Goal: Information Seeking & Learning: Check status

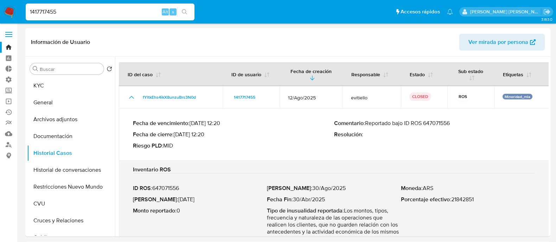
select select "10"
click at [81, 12] on input "1417717455" at bounding box center [110, 11] width 169 height 9
type input "259988840"
click at [186, 12] on icon "search-icon" at bounding box center [185, 12] width 6 height 6
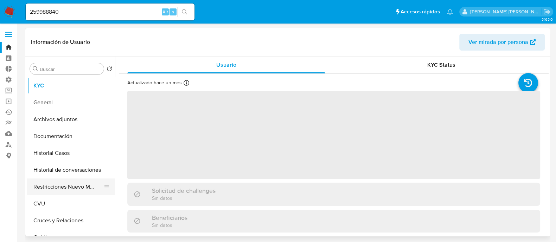
click at [60, 192] on button "Restricciones Nuevo Mundo" at bounding box center [68, 187] width 82 height 17
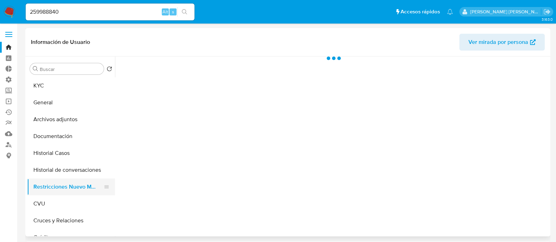
select select "10"
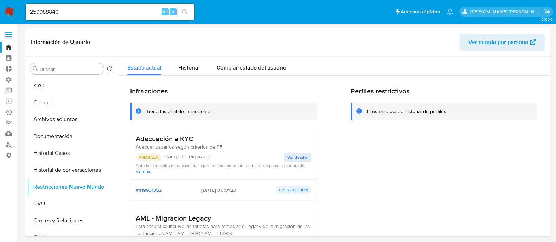
click at [123, 14] on input "259988840" at bounding box center [110, 11] width 169 height 9
click at [183, 11] on icon "search-icon" at bounding box center [185, 12] width 6 height 6
click at [67, 117] on button "Archivos adjuntos" at bounding box center [68, 119] width 82 height 17
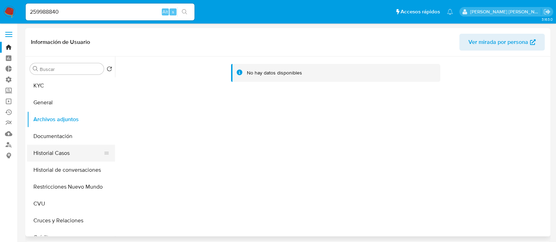
click at [83, 154] on button "Historial Casos" at bounding box center [68, 153] width 82 height 17
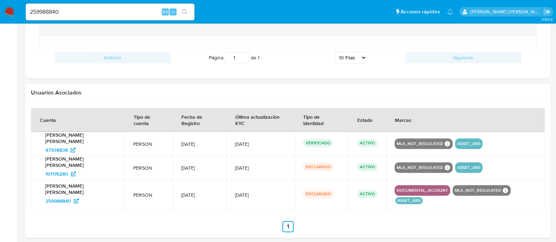
scroll to position [643, 0]
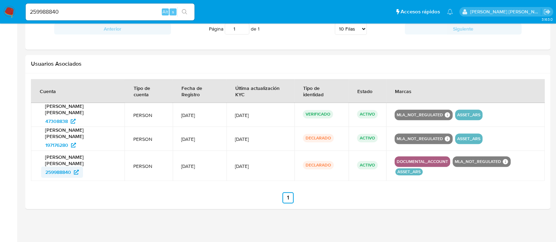
click at [71, 171] on span "259988840" at bounding box center [58, 172] width 26 height 11
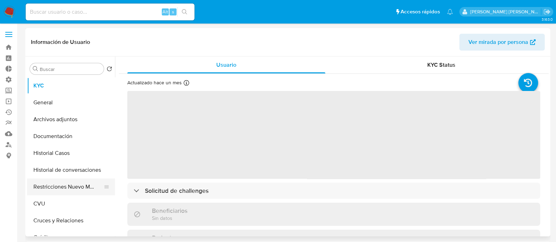
click at [65, 185] on button "Restricciones Nuevo Mundo" at bounding box center [68, 187] width 82 height 17
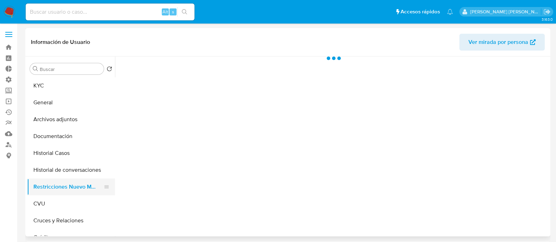
select select "10"
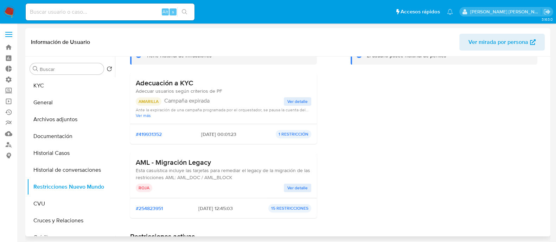
scroll to position [88, 0]
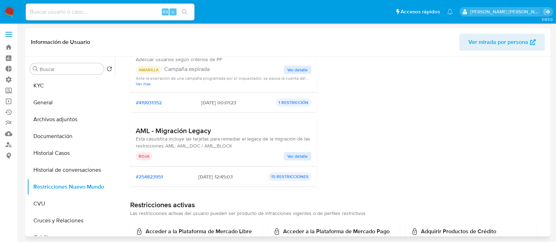
click at [296, 154] on span "Ver detalle" at bounding box center [297, 156] width 20 height 7
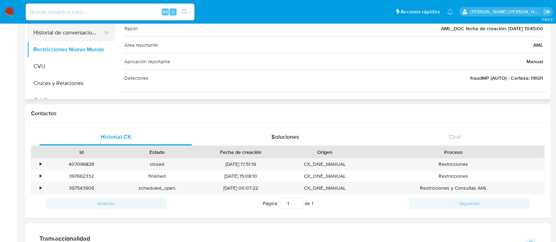
scroll to position [0, 0]
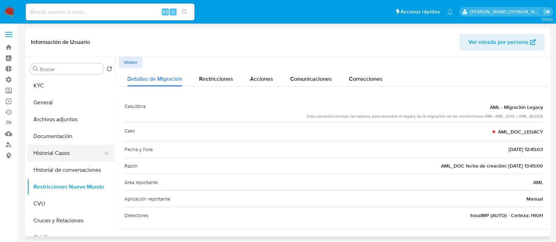
click at [72, 149] on button "Historial Casos" at bounding box center [68, 153] width 82 height 17
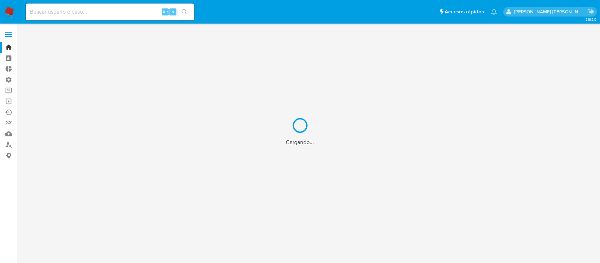
click at [96, 8] on div "Cargando..." at bounding box center [300, 131] width 600 height 263
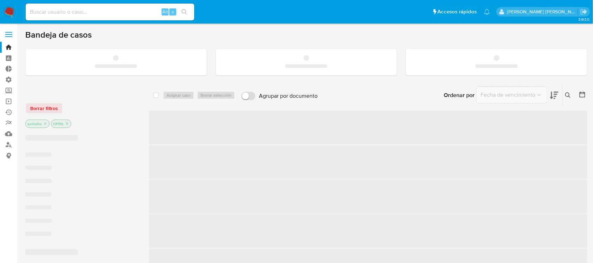
click at [98, 12] on input at bounding box center [110, 11] width 169 height 9
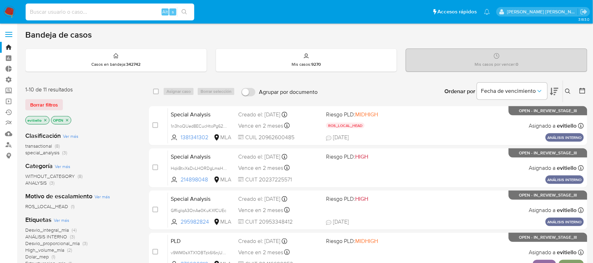
paste input "cF0rU1GzkNVLsYXp7XnhmZ0Q"
type input "cF0rU1GzkNVLsYXp7XnhmZ0Q"
click at [183, 13] on icon "search-icon" at bounding box center [185, 12] width 6 height 6
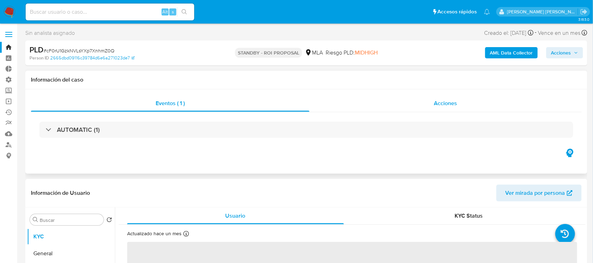
select select "10"
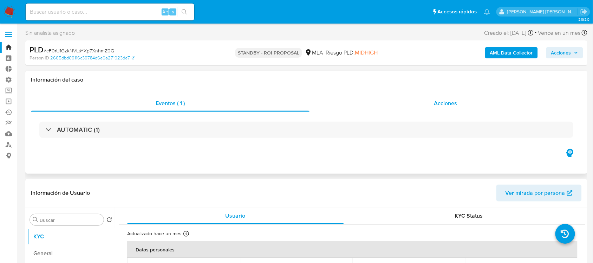
click at [451, 105] on span "Acciones" at bounding box center [445, 103] width 23 height 8
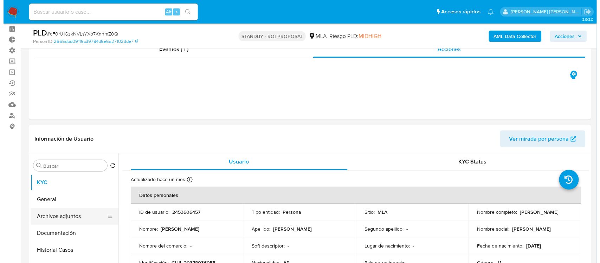
scroll to position [88, 0]
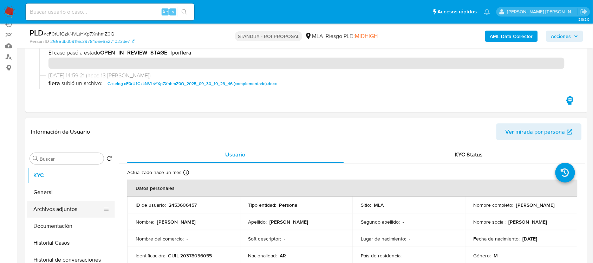
click at [71, 208] on button "Archivos adjuntos" at bounding box center [68, 209] width 82 height 17
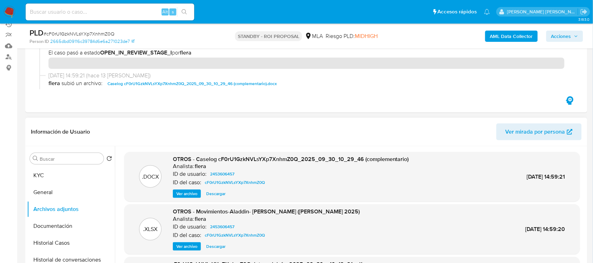
click at [193, 192] on span "Ver archivo" at bounding box center [186, 193] width 21 height 7
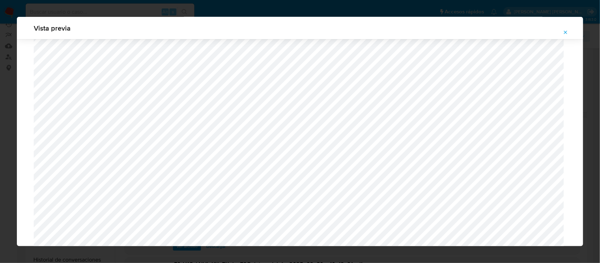
scroll to position [425, 0]
click at [568, 34] on icon "Attachment preview" at bounding box center [566, 33] width 6 height 6
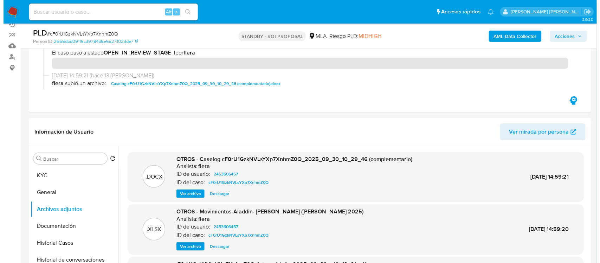
scroll to position [44, 0]
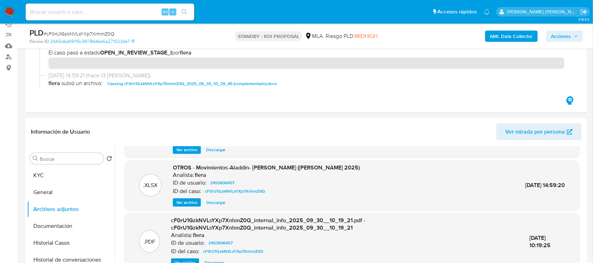
click at [184, 152] on span "Ver archivo" at bounding box center [186, 149] width 21 height 7
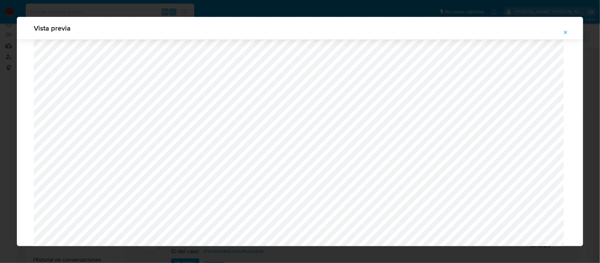
scroll to position [645, 0]
click at [178, 16] on div "Vista previa" at bounding box center [300, 131] width 600 height 263
click at [567, 32] on icon "Attachment preview" at bounding box center [566, 33] width 6 height 6
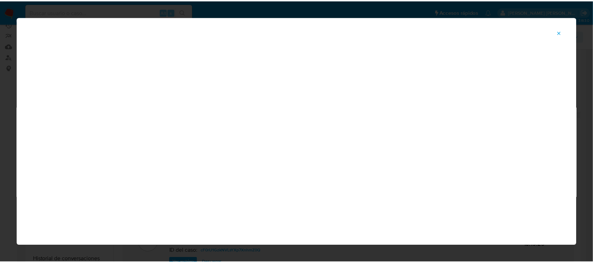
scroll to position [32, 0]
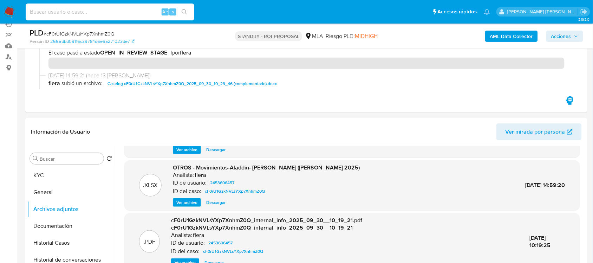
click at [83, 11] on input at bounding box center [110, 11] width 169 height 9
paste input "BT3jgtT6sEQN99XiG85TIfDt"
type input "BT3jgtT6sEQN99XiG85TIfDt"
click at [183, 12] on icon "search-icon" at bounding box center [185, 12] width 6 height 6
click at [183, 13] on icon "search-icon" at bounding box center [185, 12] width 6 height 6
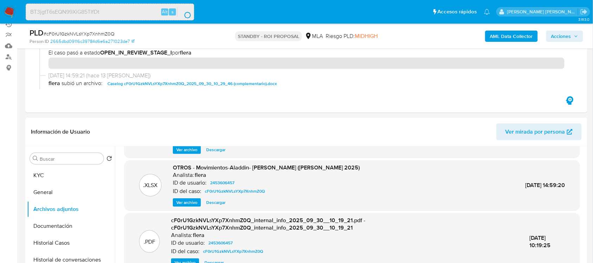
click at [183, 13] on button "search-icon" at bounding box center [184, 12] width 14 height 10
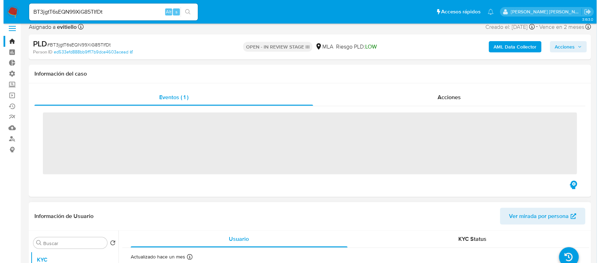
scroll to position [44, 0]
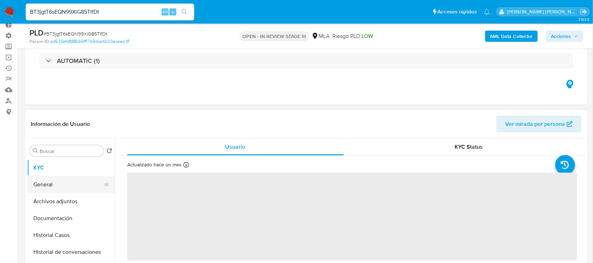
select select "10"
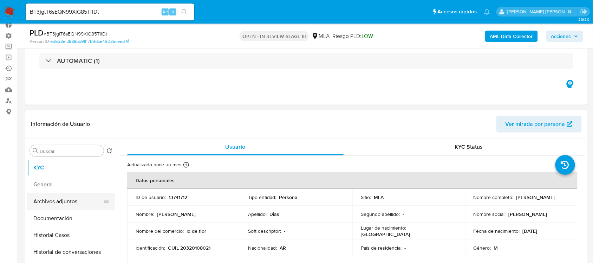
click at [68, 199] on button "Archivos adjuntos" at bounding box center [68, 201] width 82 height 17
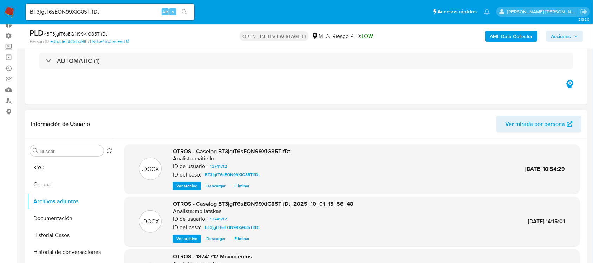
click at [188, 185] on span "Ver archivo" at bounding box center [186, 185] width 21 height 7
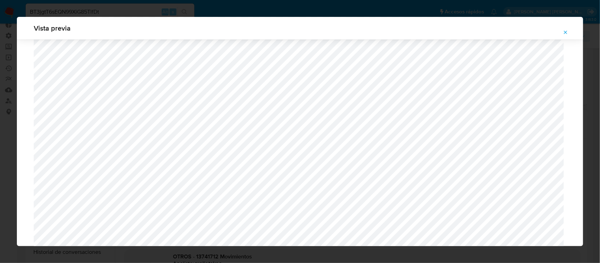
scroll to position [733, 0]
click at [567, 31] on icon "Attachment preview" at bounding box center [566, 33] width 6 height 6
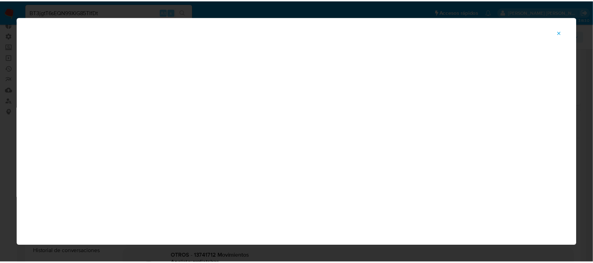
scroll to position [32, 0]
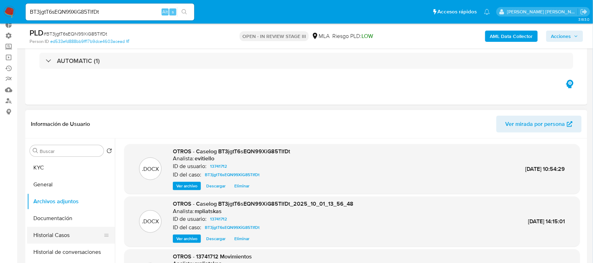
click at [70, 232] on button "Historial Casos" at bounding box center [68, 235] width 82 height 17
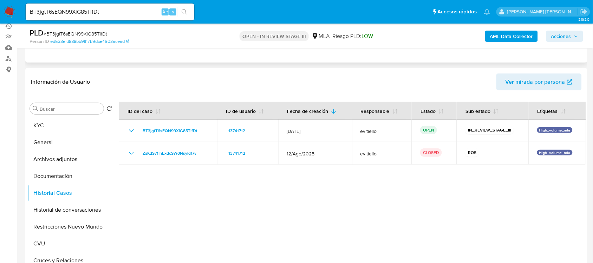
scroll to position [88, 0]
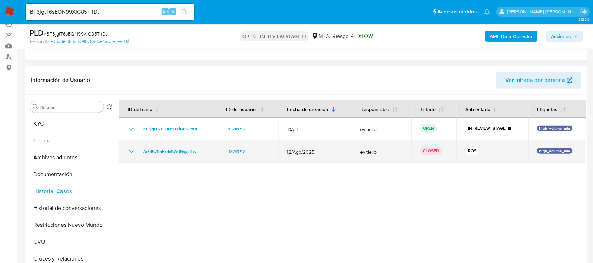
click at [129, 151] on icon "Mostrar/Ocultar" at bounding box center [131, 151] width 8 height 8
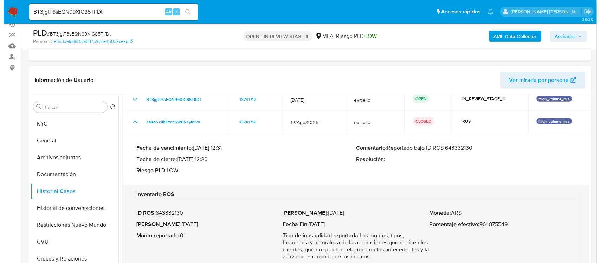
scroll to position [0, 0]
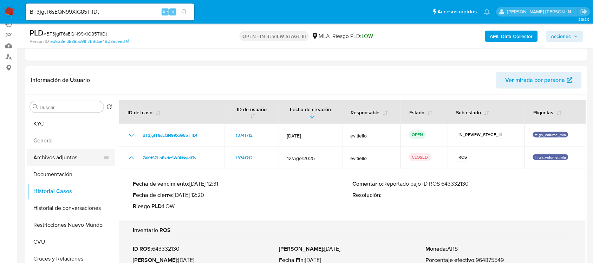
click at [86, 159] on button "Archivos adjuntos" at bounding box center [68, 157] width 82 height 17
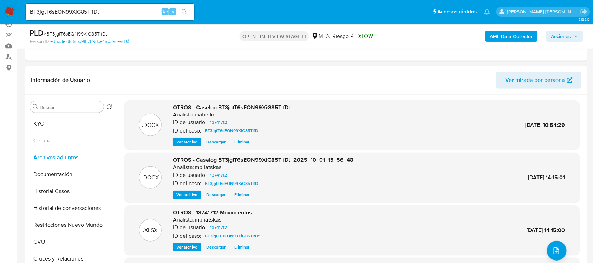
click at [195, 142] on span "Ver archivo" at bounding box center [186, 142] width 21 height 7
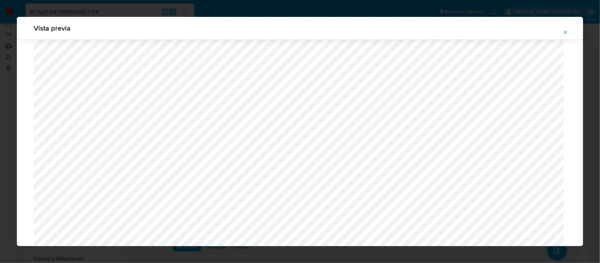
scroll to position [733, 0]
click at [563, 31] on icon "Attachment preview" at bounding box center [566, 33] width 6 height 6
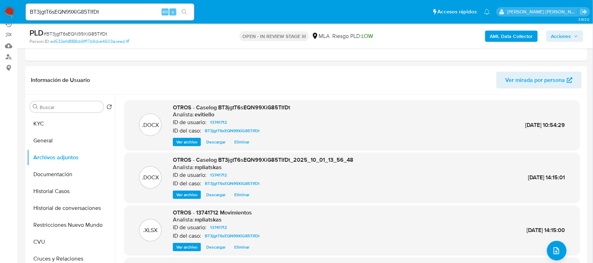
click at [193, 139] on span "Ver archivo" at bounding box center [186, 142] width 21 height 7
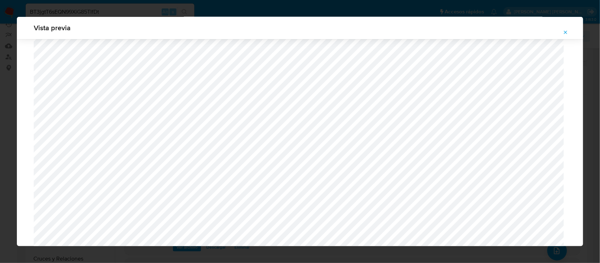
scroll to position [777, 0]
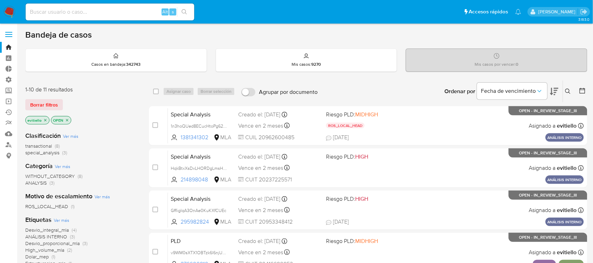
click at [44, 120] on icon "close-filter" at bounding box center [45, 120] width 2 height 2
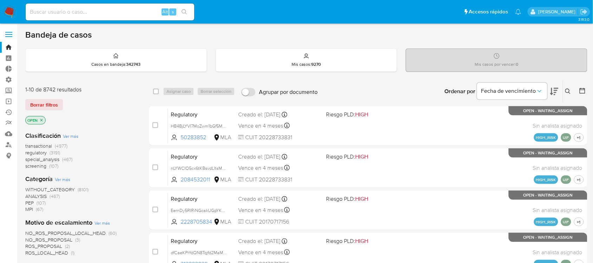
click at [44, 120] on p "OPEN" at bounding box center [36, 120] width 20 height 8
click at [43, 119] on icon "close-filter" at bounding box center [41, 120] width 2 height 2
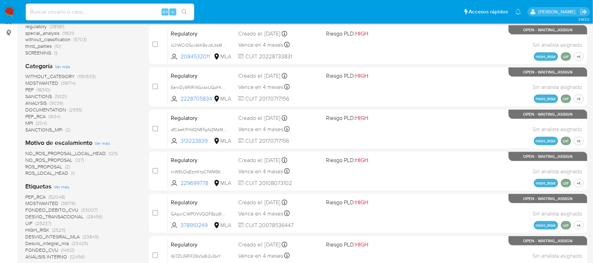
scroll to position [132, 0]
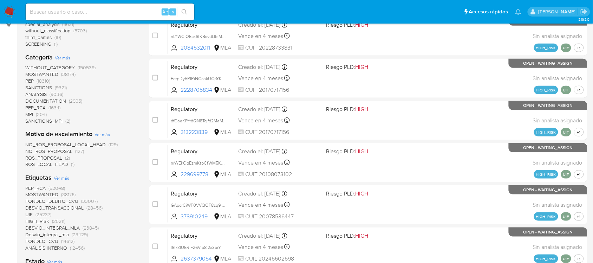
click at [101, 134] on span "Ver más" at bounding box center [102, 134] width 15 height 6
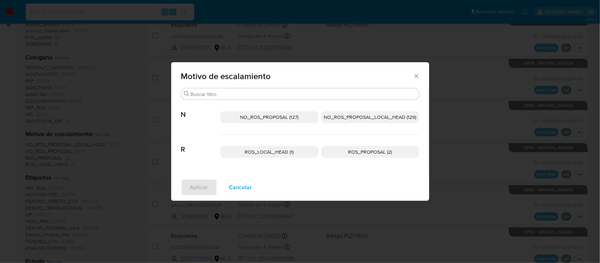
click at [133, 99] on div "Motivo de escalamiento Buscar N NO_ROS_PROPOSAL (127) NO_ROS_PROPOSAL_LOCAL_HEA…" at bounding box center [300, 131] width 600 height 263
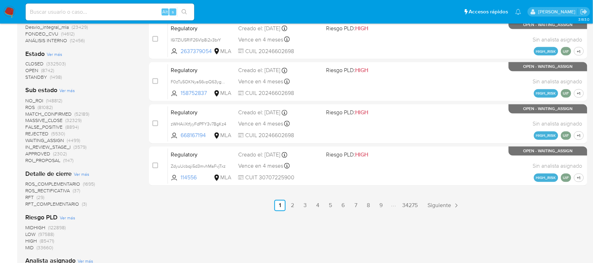
scroll to position [352, 0]
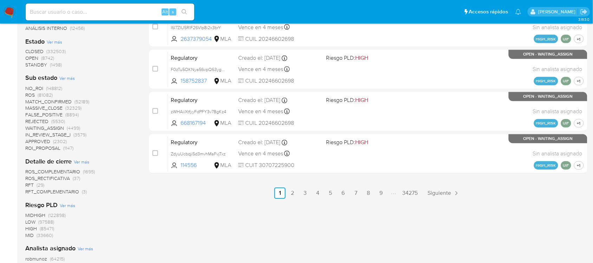
click at [62, 127] on span "WAITING_ASSIGN" at bounding box center [44, 128] width 39 height 7
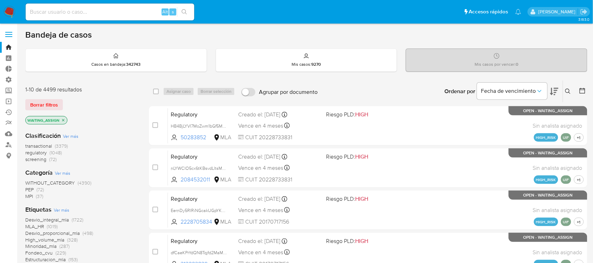
click at [58, 219] on span "Desvio_integral_mla" at bounding box center [47, 219] width 44 height 7
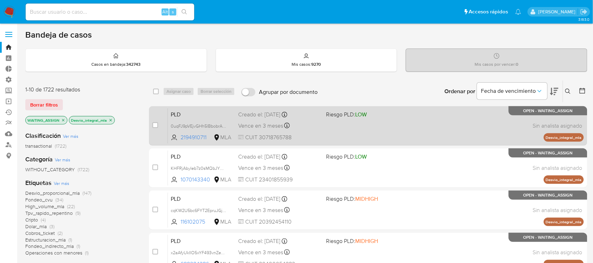
click at [406, 129] on div "PLD 0uqFJ9pVEjvGHh5lBbobrAHA 2194910711 MLA Riesgo PLD: LOW Creado el: 12/10/20…" at bounding box center [376, 126] width 416 height 36
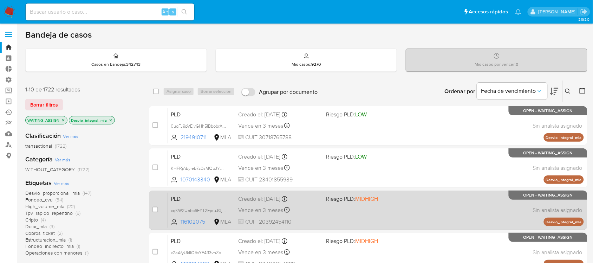
click at [398, 200] on span "Riesgo PLD: MIDHIGH" at bounding box center [367, 198] width 82 height 9
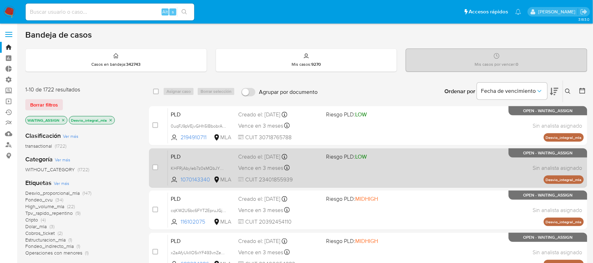
click at [394, 170] on div "PLD KHFRjAbyIeb7z0sMQbJYM2xW 1070143340 MLA Riesgo PLD: LOW Creado el: 12/10/20…" at bounding box center [376, 168] width 416 height 36
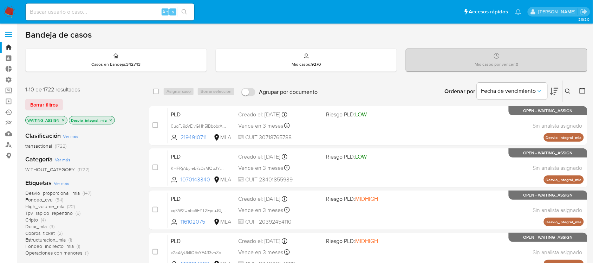
click at [13, 14] on img at bounding box center [10, 12] width 12 height 12
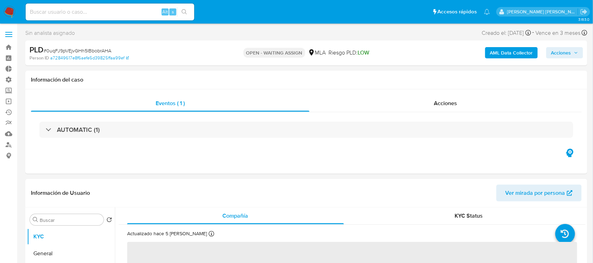
select select "10"
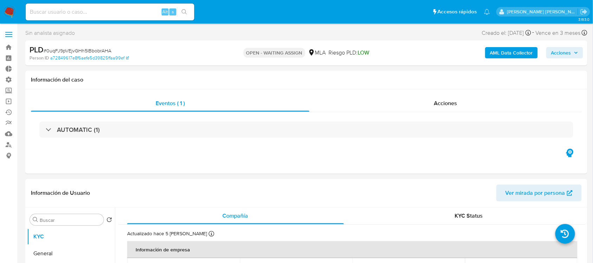
click at [64, 46] on div "PLD # 0uqFJ9pVEjvGHh5lBbobrAHA" at bounding box center [121, 50] width 182 height 11
copy span "0uqFJ9pVEjvGHh5lBbobrAHA"
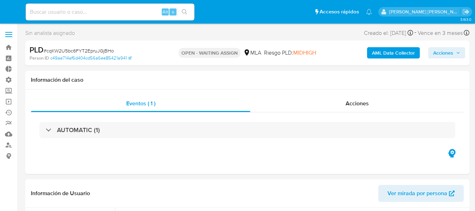
select select "10"
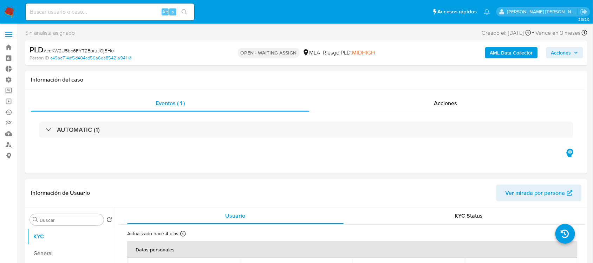
click at [80, 50] on span "# cqKW2U5bc6FYT2EpruJGjBHo" at bounding box center [79, 50] width 70 height 7
copy span "cqKW2U5bc6FYT2EpruJGjBHo"
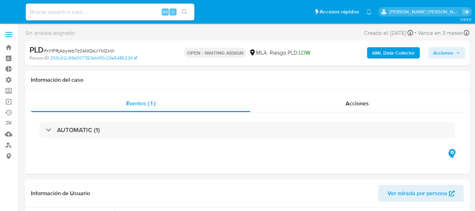
select select "10"
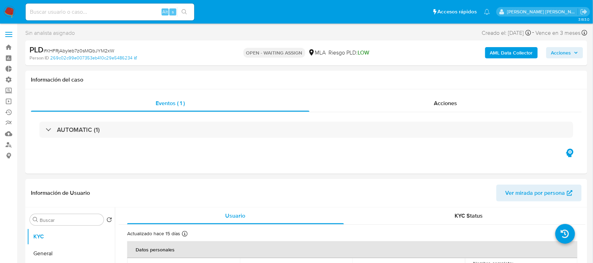
click at [71, 50] on span "# KHFRjAbyIeb7z0sMQbJYM2xW" at bounding box center [79, 50] width 71 height 7
click at [72, 50] on span "# KHFRjAbyIeb7z0sMQbJYM2xW" at bounding box center [79, 50] width 71 height 7
copy span "KHFRjAbyIeb7z0sMQbJYM2xW"
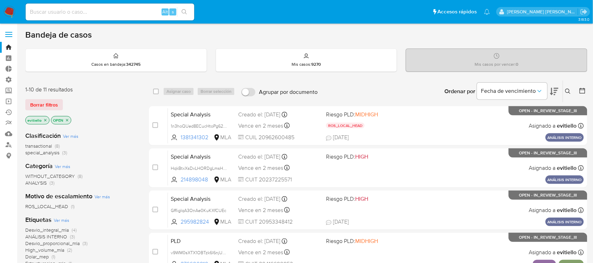
click at [130, 13] on input at bounding box center [110, 11] width 169 height 9
paste input "cF0rU1GzkNVLsYXp7XnhmZ0Q"
type input "cF0rU1GzkNVLsYXp7XnhmZ0Q"
click at [185, 11] on icon "search-icon" at bounding box center [185, 12] width 6 height 6
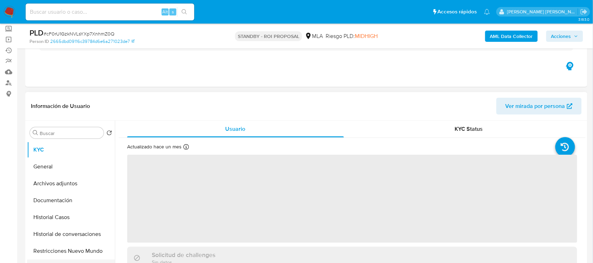
scroll to position [132, 0]
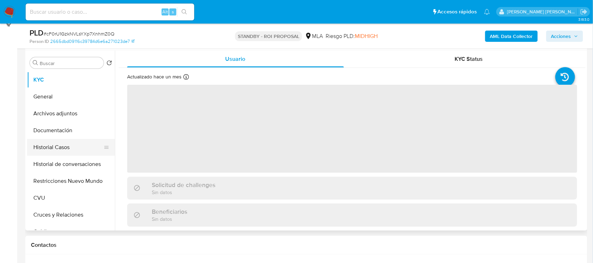
click at [63, 154] on button "Historial Casos" at bounding box center [68, 147] width 82 height 17
select select "10"
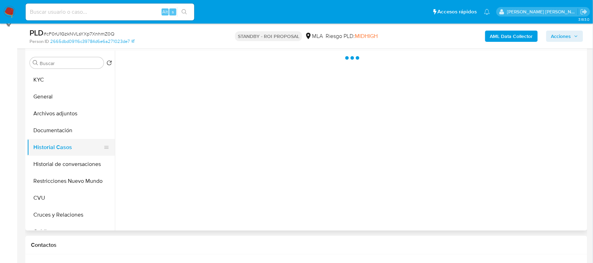
click at [63, 153] on button "Historial Casos" at bounding box center [68, 147] width 82 height 17
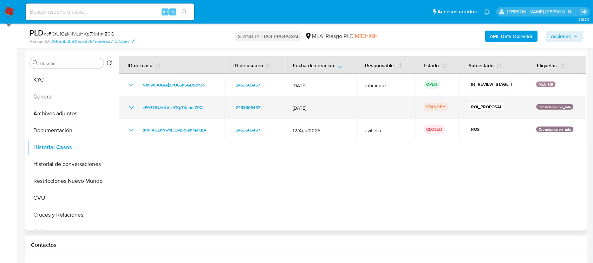
click at [136, 107] on div "cF0rU1GzkNVLsYXp7XnhmZ0Q" at bounding box center [171, 107] width 89 height 8
click at [133, 107] on icon "Mostrar/Ocultar" at bounding box center [131, 107] width 8 height 8
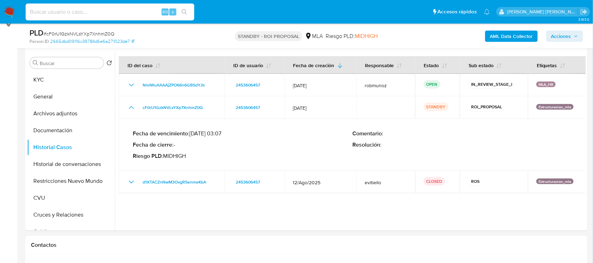
click at [108, 8] on input at bounding box center [110, 11] width 169 height 9
paste input "TTgkLvJGI4IJKsHer6T5q6lw"
type input "TTgkLvJGI4IJKsHer6T5q6lw"
click at [182, 10] on icon "search-icon" at bounding box center [185, 12] width 6 height 6
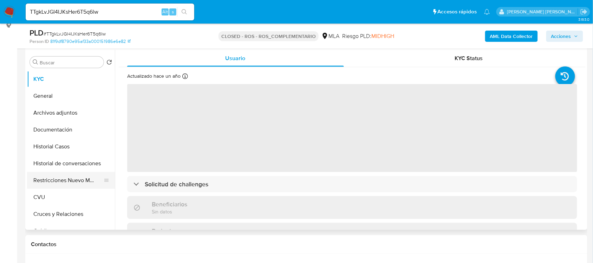
scroll to position [132, 0]
select select "10"
click at [69, 143] on button "Historial Casos" at bounding box center [68, 145] width 82 height 17
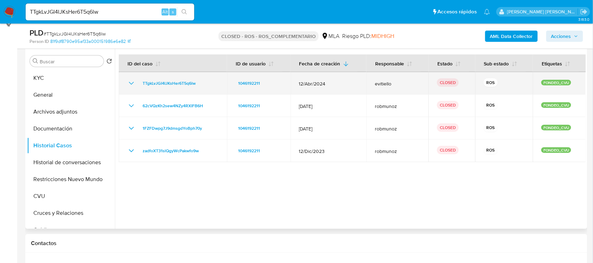
click at [128, 85] on icon "Mostrar/Ocultar" at bounding box center [131, 83] width 8 height 8
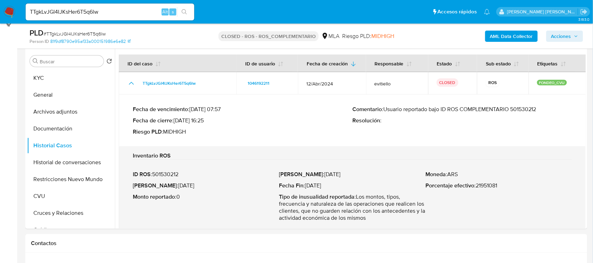
click at [107, 19] on div "TTgkLvJGI4IJKsHer6T5q6lw Alt s" at bounding box center [110, 12] width 169 height 17
click at [116, 12] on input "TTgkLvJGI4IJKsHer6T5q6lw" at bounding box center [110, 11] width 169 height 9
paste input "EDzI1cG26I6SPPu56yinUbVI"
type input "EDzI1cG26I6SPPu56yinUbVI"
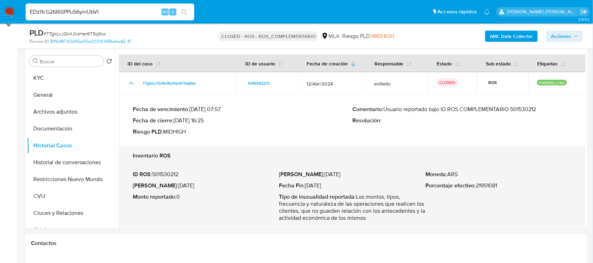
click at [181, 7] on button "search-icon" at bounding box center [184, 12] width 14 height 10
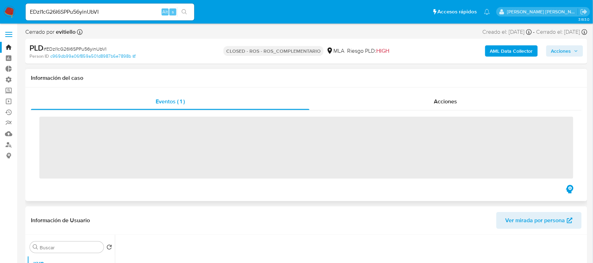
drag, startPoint x: 96, startPoint y: 146, endPoint x: 86, endPoint y: 148, distance: 10.0
click at [86, 148] on span "‌" at bounding box center [306, 148] width 534 height 62
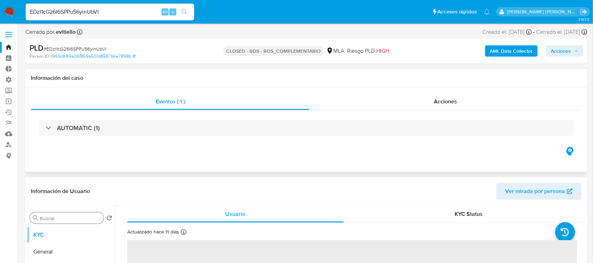
select select "10"
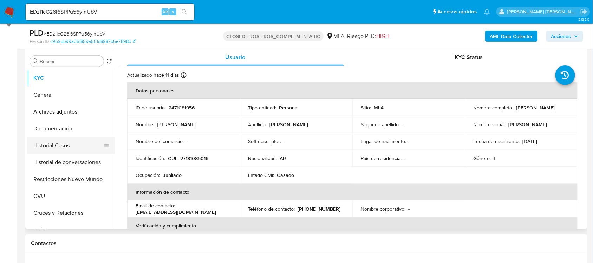
click at [74, 146] on button "Historial Casos" at bounding box center [68, 145] width 82 height 17
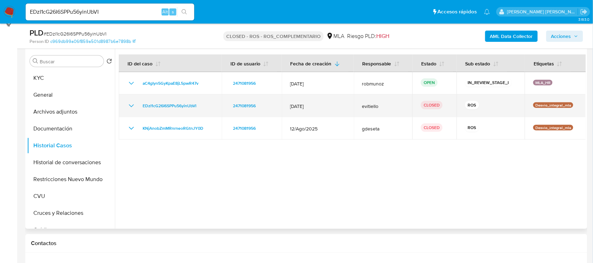
click at [130, 104] on icon "Mostrar/Ocultar" at bounding box center [131, 106] width 8 height 8
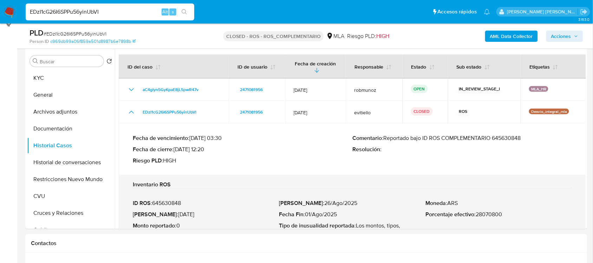
click at [117, 15] on input "EDzI1cG26I6SPPu56yinUbVI" at bounding box center [110, 11] width 169 height 9
paste input "Mb2nTUjwMjeAqxI41ZaxpECd"
type input "Mb2nTUjwMjeAqxI41ZaxpECd"
click at [183, 14] on icon "search-icon" at bounding box center [185, 12] width 6 height 6
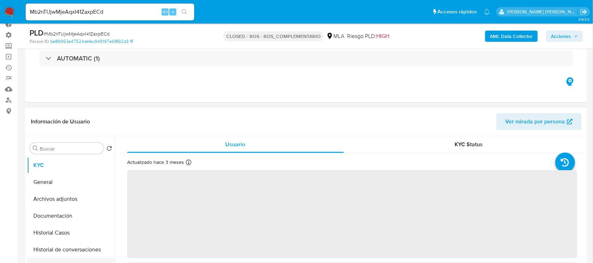
scroll to position [88, 0]
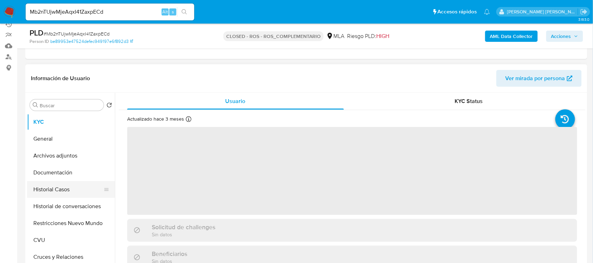
click at [73, 182] on button "Historial Casos" at bounding box center [68, 189] width 82 height 17
select select "10"
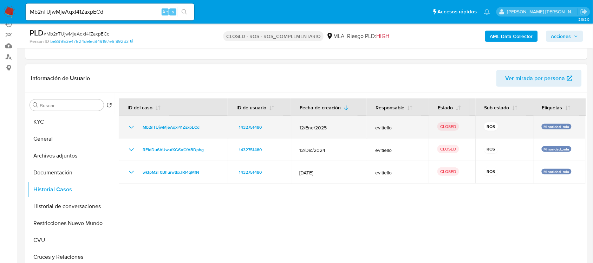
click at [129, 129] on icon "Mostrar/Ocultar" at bounding box center [131, 127] width 8 height 8
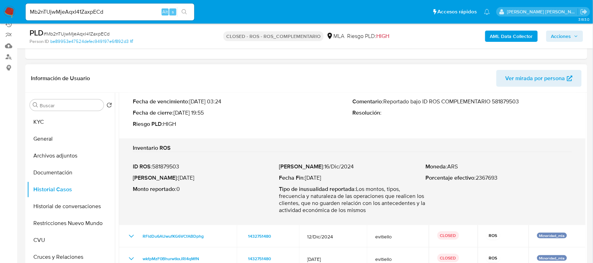
scroll to position [52, 0]
click at [143, 7] on input "Mb2nTUjwMjeAqxI41ZaxpECd" at bounding box center [110, 11] width 169 height 9
paste input "Buvs7vVwZK7AuE53RmpoBWBb"
type input "Buvs7vVwZK7AuE53RmpoBWBb"
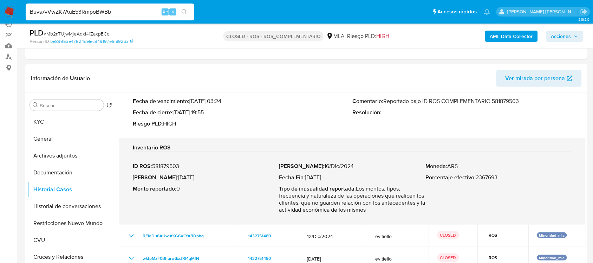
click at [183, 13] on icon "search-icon" at bounding box center [184, 11] width 5 height 5
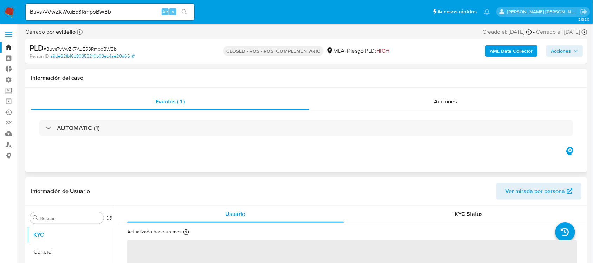
select select "10"
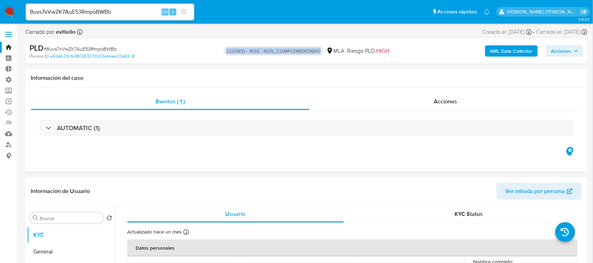
drag, startPoint x: 226, startPoint y: 50, endPoint x: 319, endPoint y: 60, distance: 93.3
click at [319, 59] on div "CLOSED - ROS - ROS_COMPLEMENTARIO MLA Riesgo PLD: HIGH" at bounding box center [306, 51] width 183 height 17
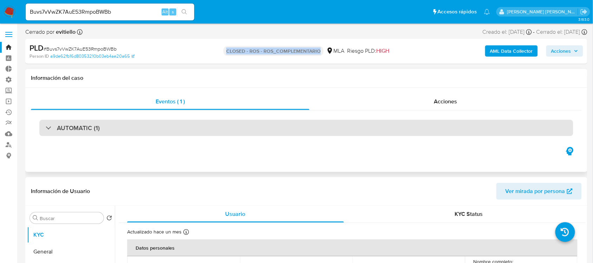
copy p "CLOSED - ROS - ROS_COMPLEMENTARIO"
